Goal: Find contact information: Find contact information

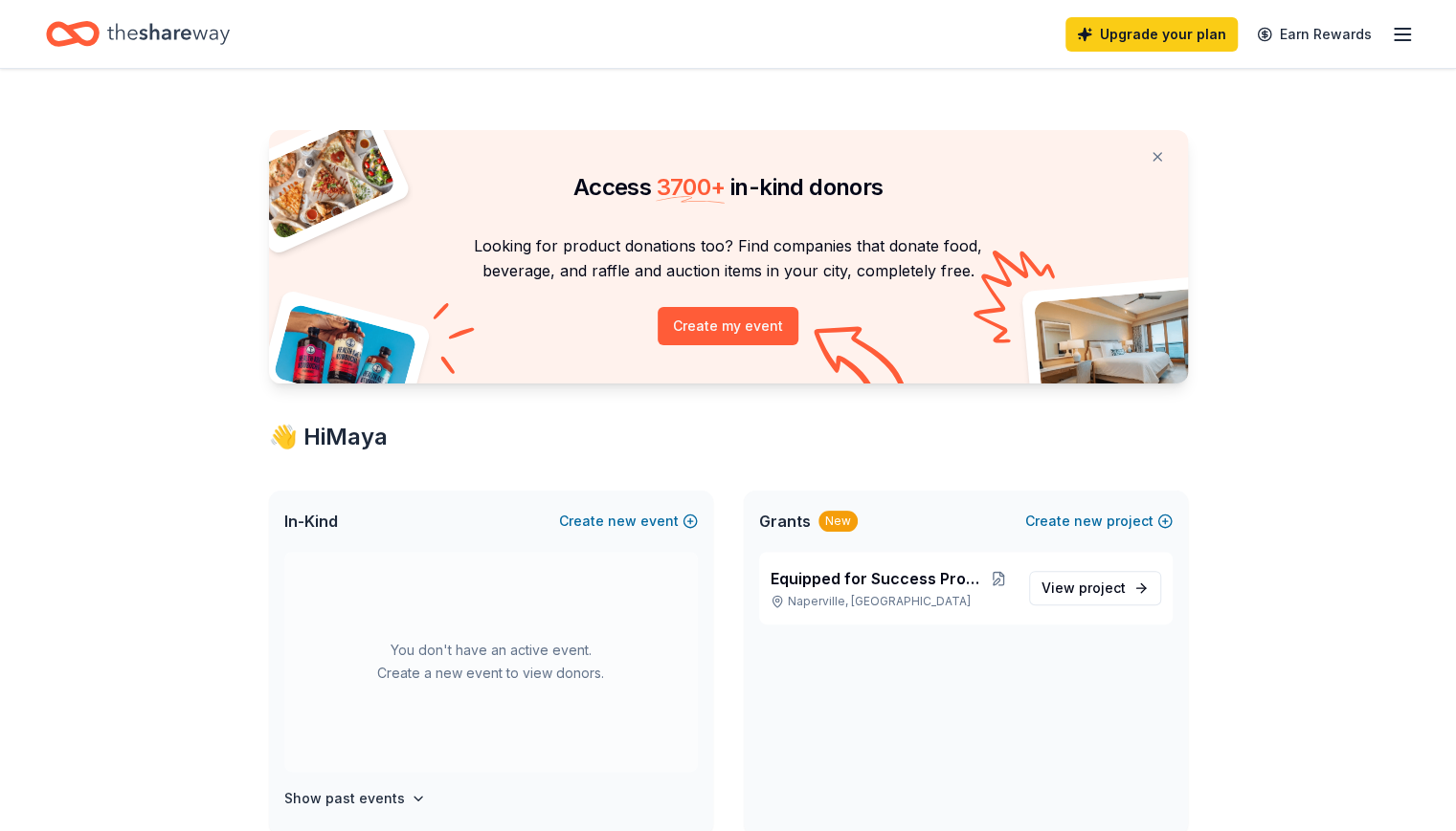
click at [1391, 36] on icon "button" at bounding box center [1402, 35] width 23 height 23
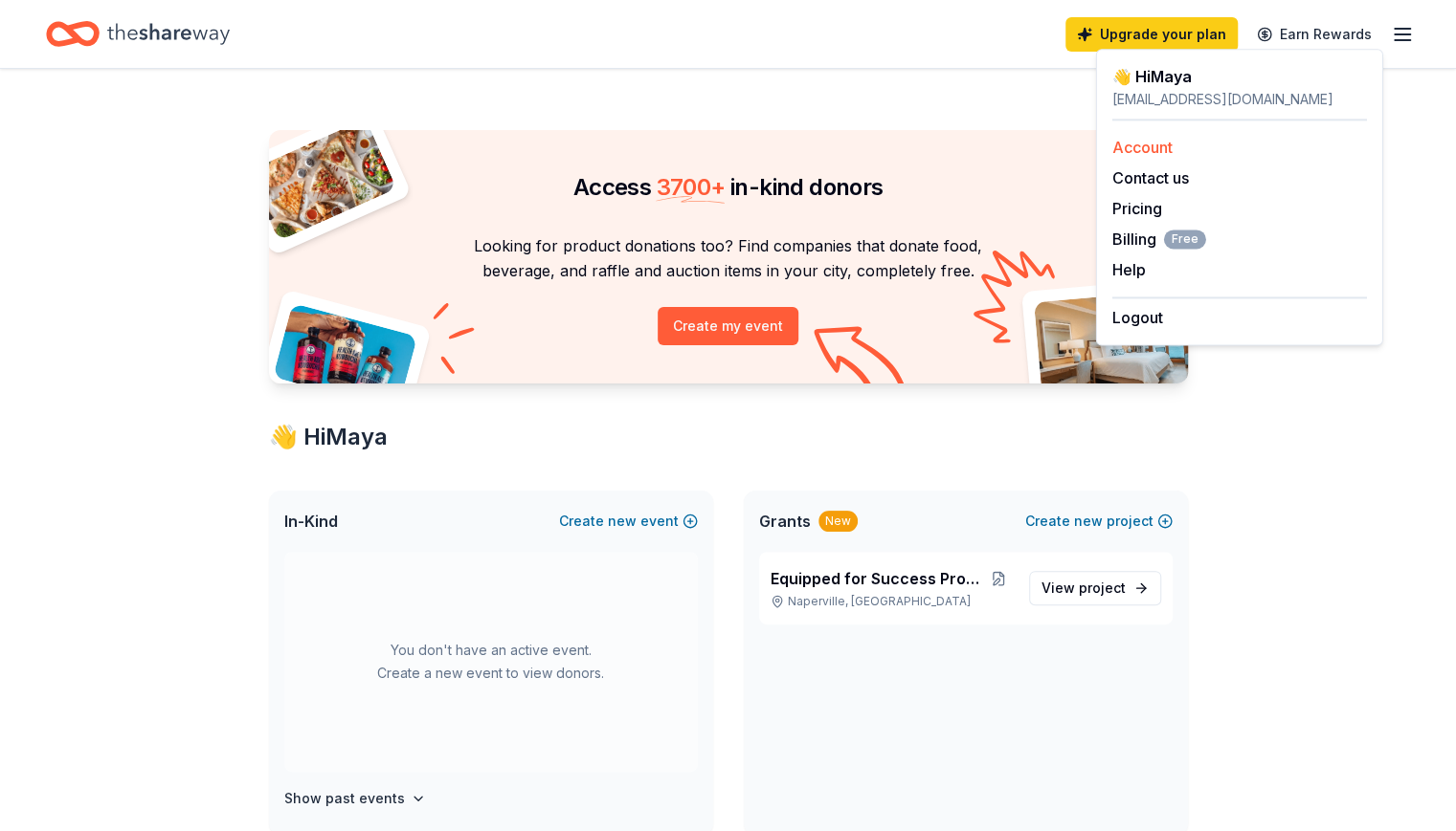
click at [1127, 150] on link "Account" at bounding box center [1142, 147] width 60 height 19
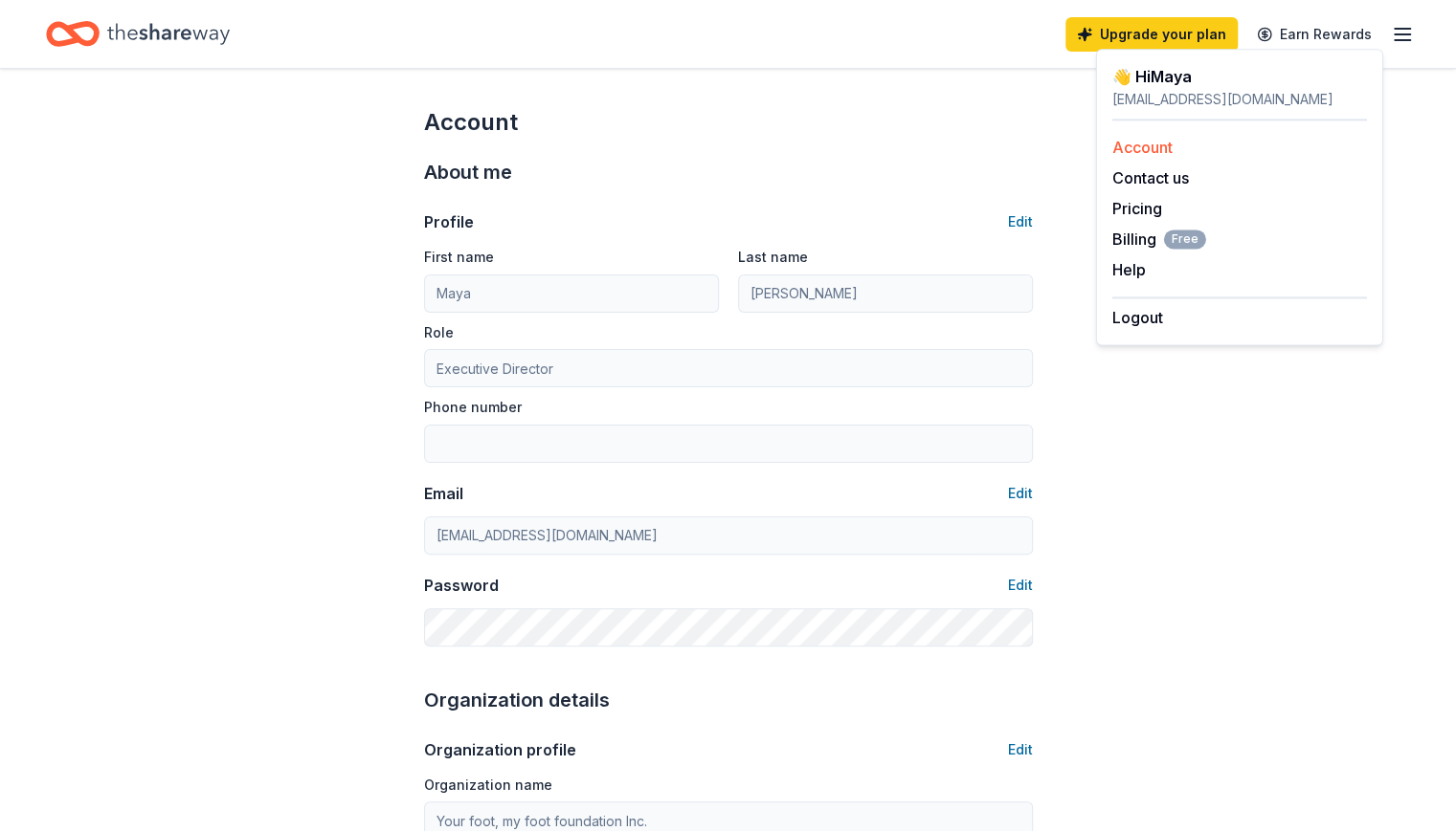
click at [1127, 150] on link "Account" at bounding box center [1142, 147] width 60 height 19
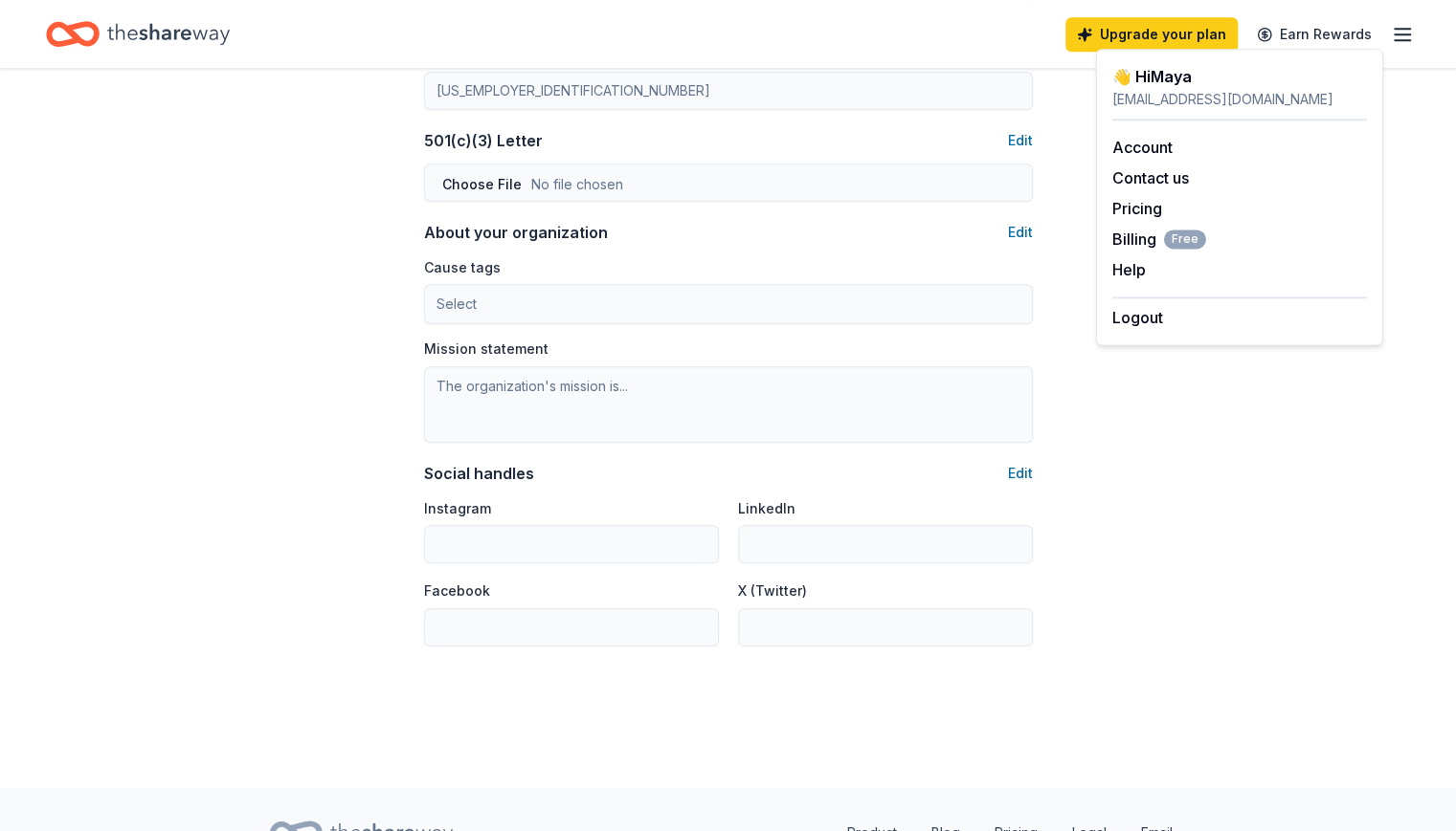
scroll to position [990, 0]
click at [1130, 236] on span "Billing Free" at bounding box center [1159, 240] width 94 height 23
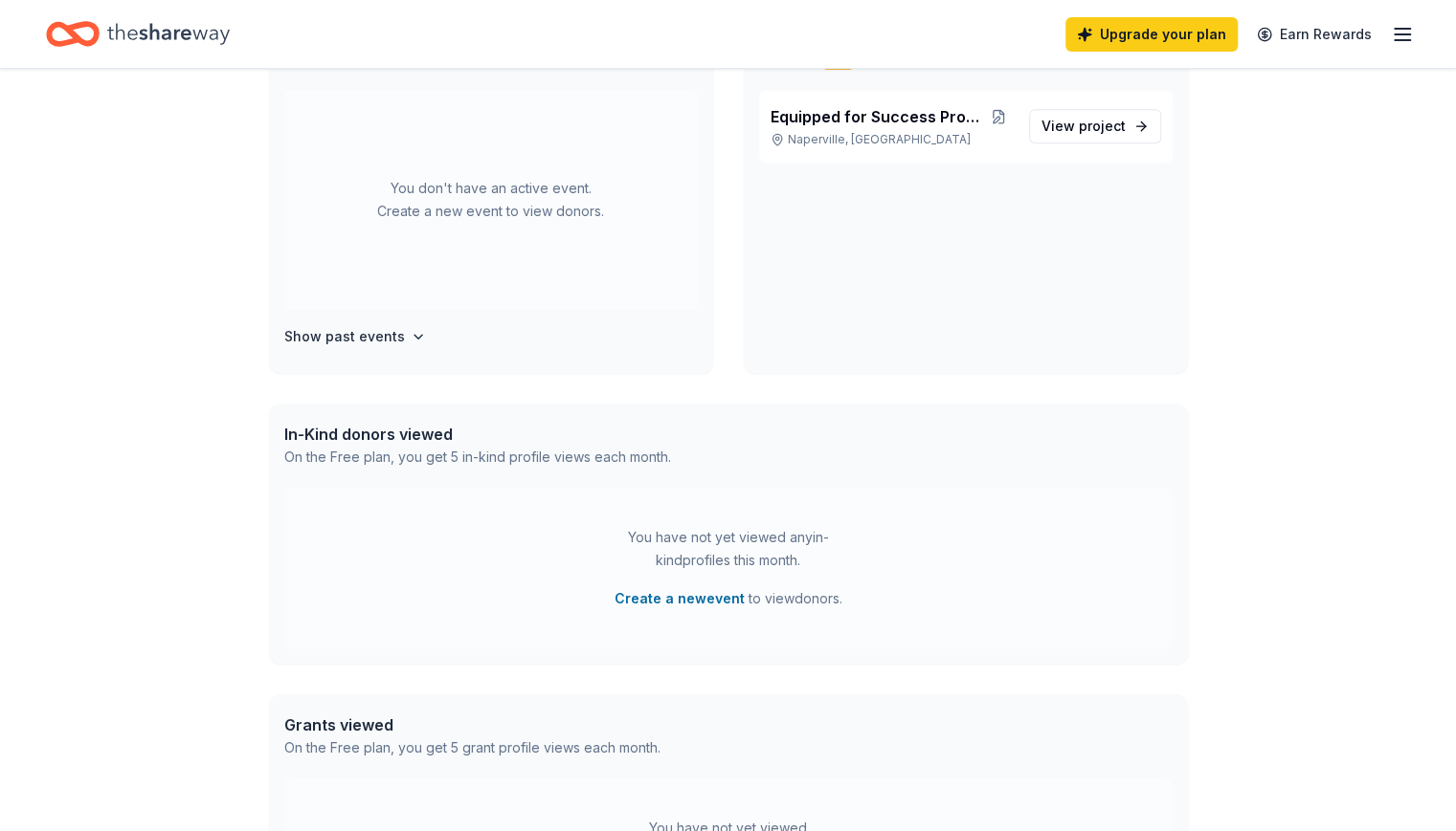
scroll to position [744, 0]
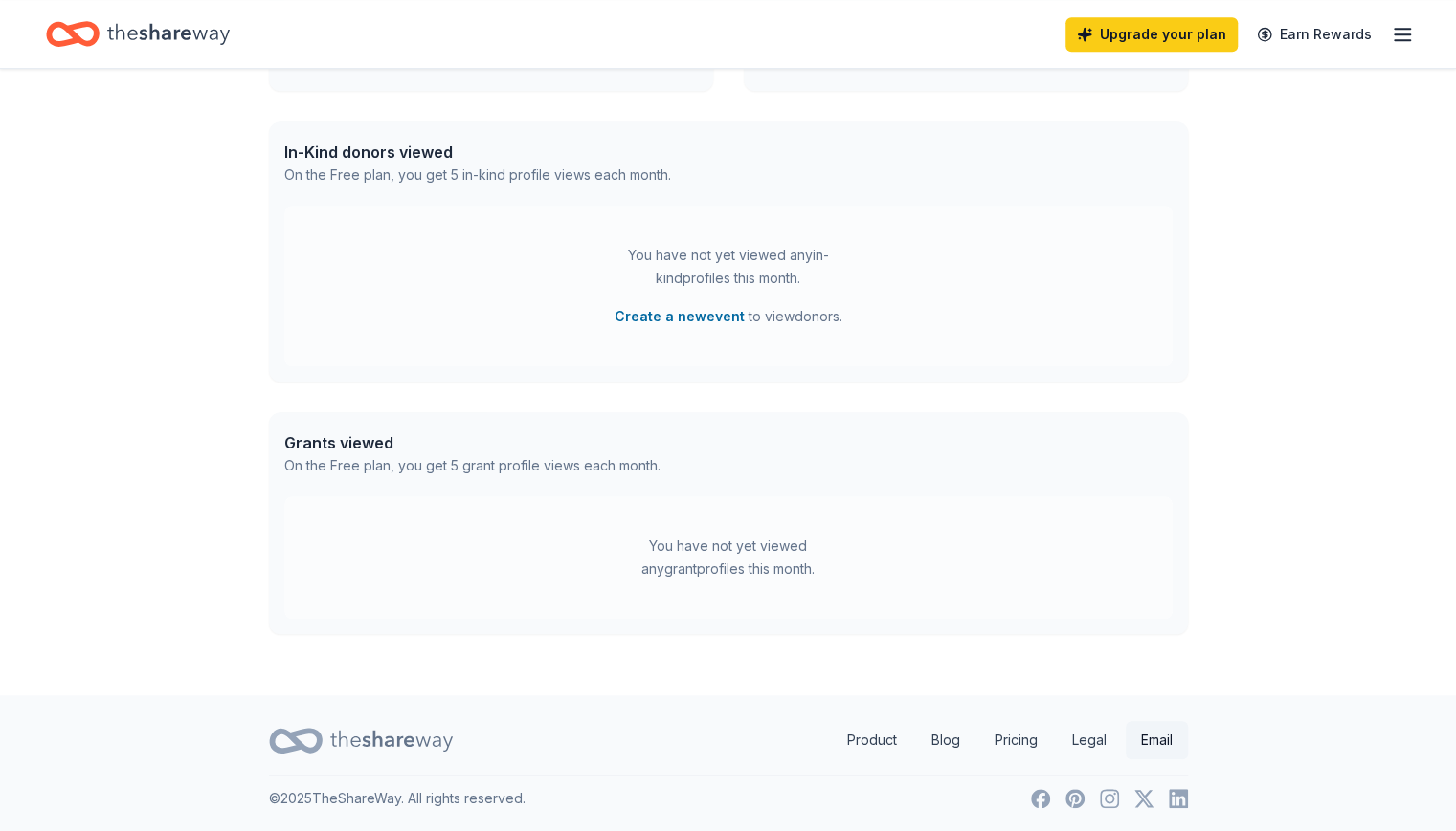
click at [1153, 743] on link "Email" at bounding box center [1157, 740] width 62 height 38
